Goal: Task Accomplishment & Management: Complete application form

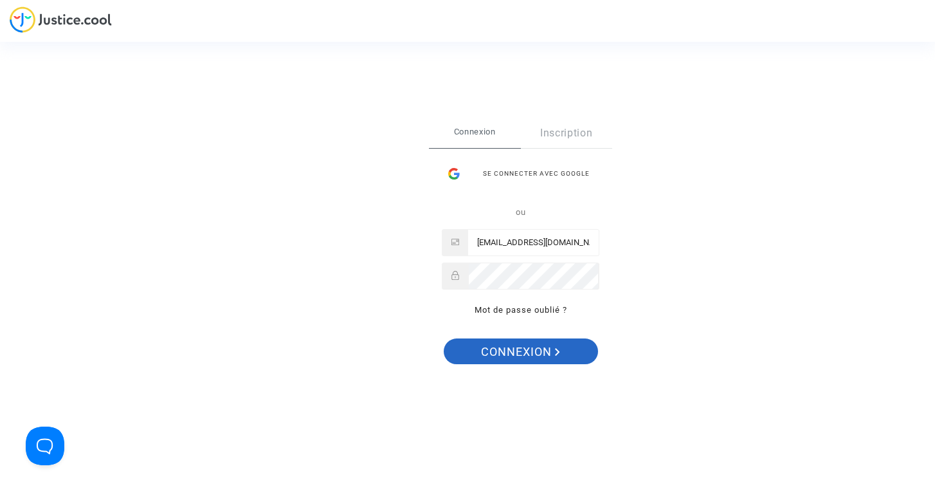
click at [538, 356] on span "Connexion" at bounding box center [520, 351] width 79 height 27
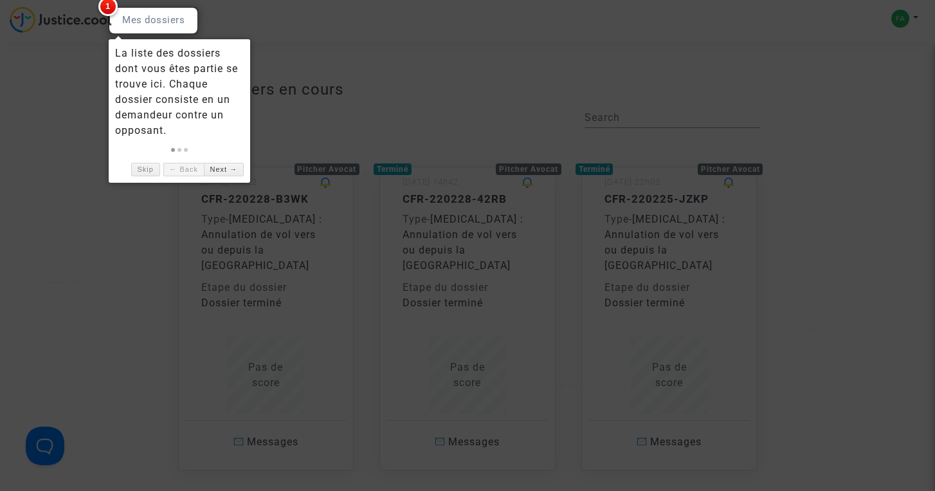
click at [109, 10] on span "1" at bounding box center [107, 6] width 19 height 19
click at [130, 15] on div at bounding box center [153, 20] width 89 height 27
click at [216, 170] on link "Next →" at bounding box center [224, 170] width 40 height 14
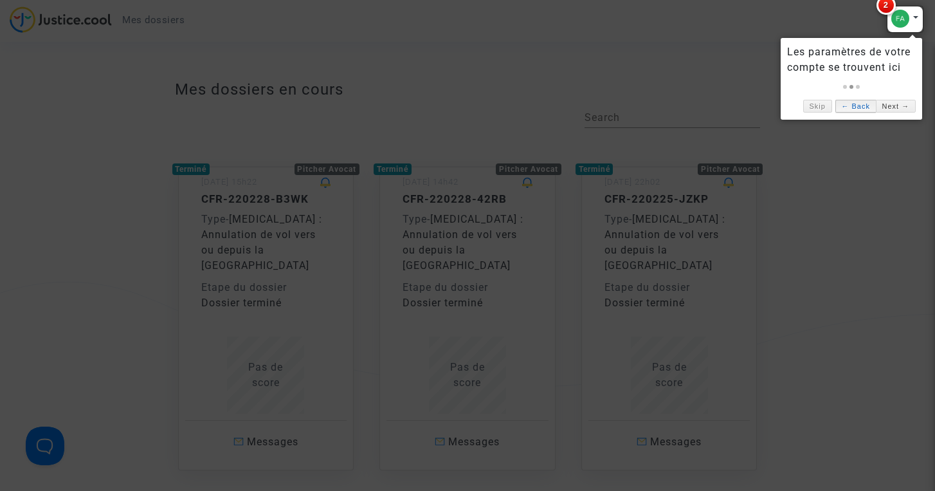
click at [853, 111] on link "← Back" at bounding box center [855, 107] width 41 height 14
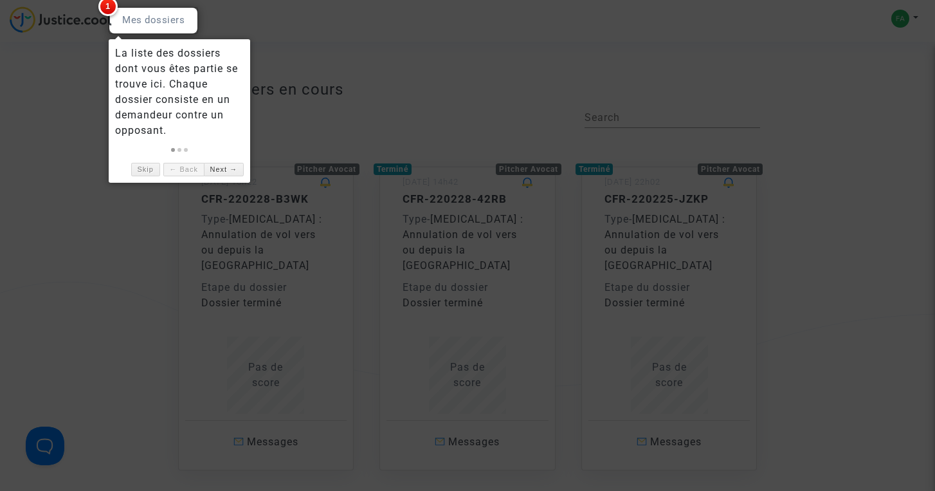
click at [141, 239] on div at bounding box center [467, 245] width 935 height 491
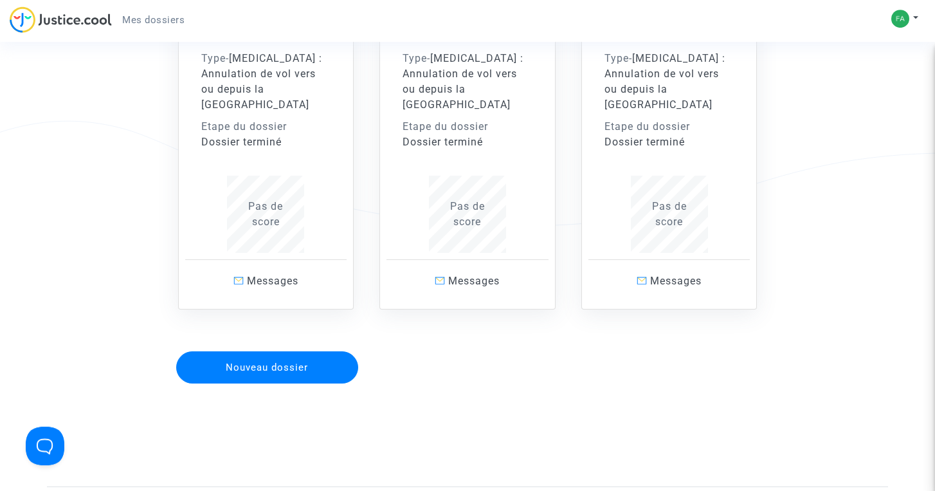
scroll to position [174, 0]
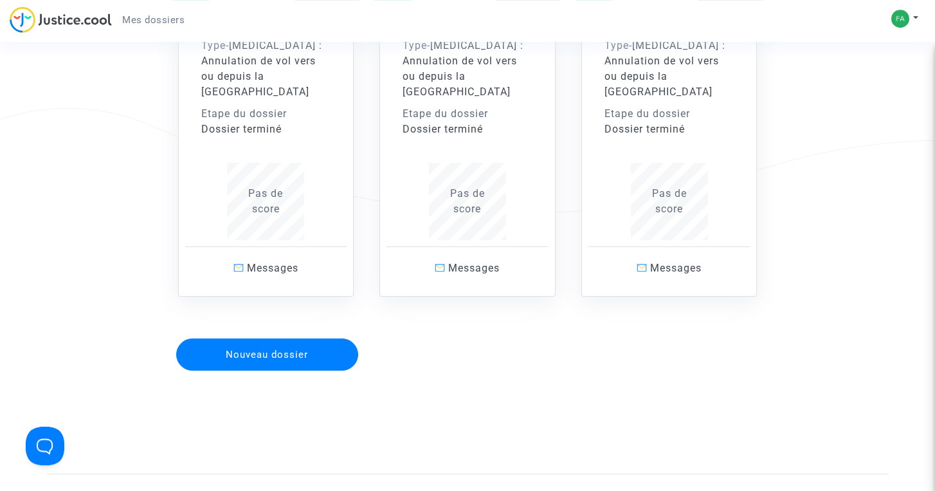
click at [228, 338] on button "Nouveau dossier" at bounding box center [267, 354] width 183 height 32
